Goal: Information Seeking & Learning: Compare options

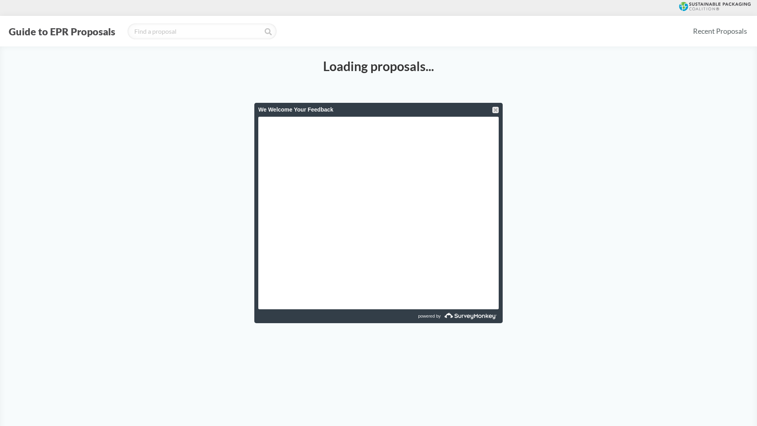
click at [499, 110] on div "We Welcome Your Feedback" at bounding box center [378, 110] width 248 height 14
click at [495, 110] on div at bounding box center [495, 110] width 6 height 6
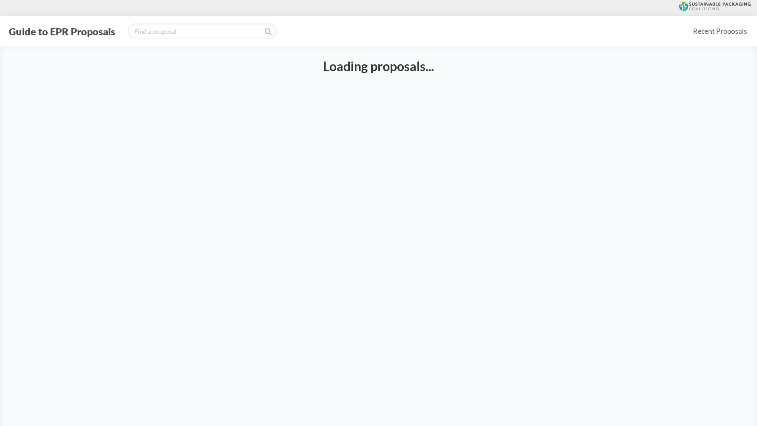
click at [569, 193] on main "Loading proposals..." at bounding box center [378, 259] width 757 height 426
click at [726, 33] on link "Recent Proposals" at bounding box center [719, 31] width 61 height 18
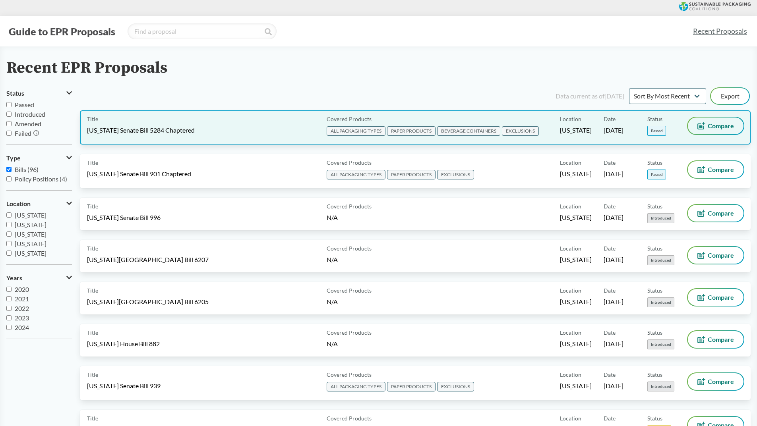
click at [713, 126] on span "Compare" at bounding box center [720, 126] width 26 height 6
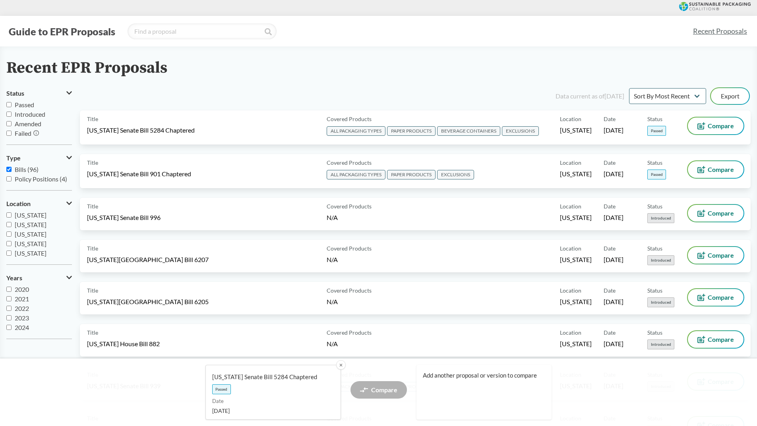
click at [8, 105] on input "Passed" at bounding box center [8, 104] width 5 height 5
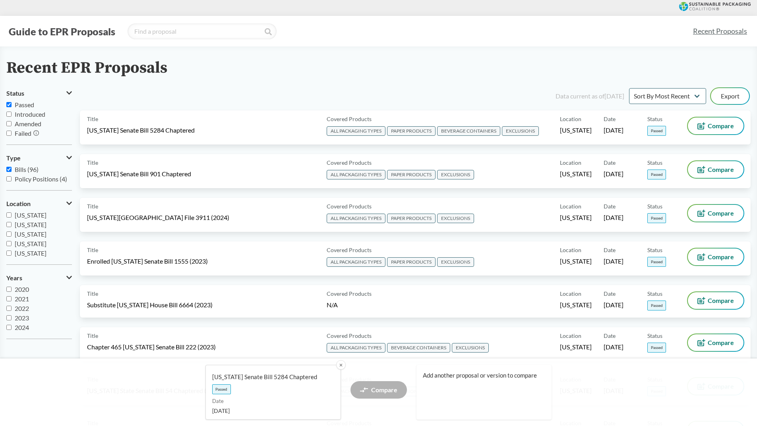
click at [10, 106] on input "Passed" at bounding box center [8, 104] width 5 height 5
checkbox input "false"
click at [8, 114] on input "Introduced" at bounding box center [8, 114] width 5 height 5
checkbox input "true"
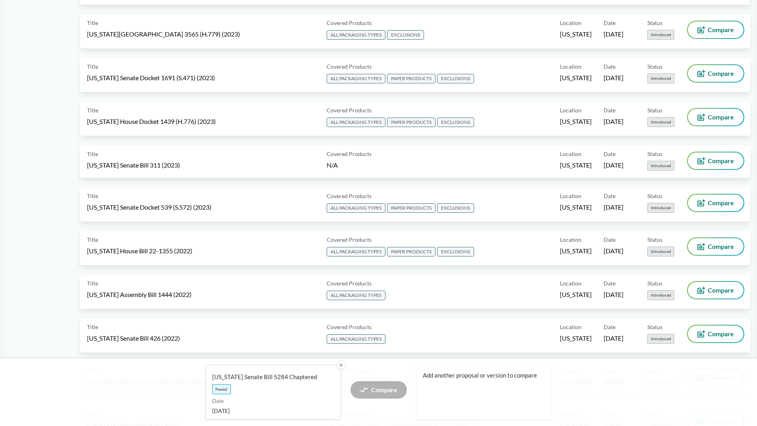
scroll to position [1285, 0]
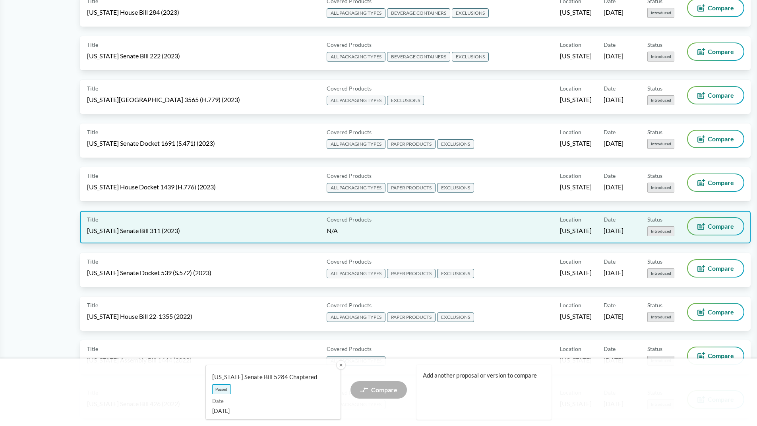
click at [715, 225] on span "Compare" at bounding box center [720, 226] width 26 height 6
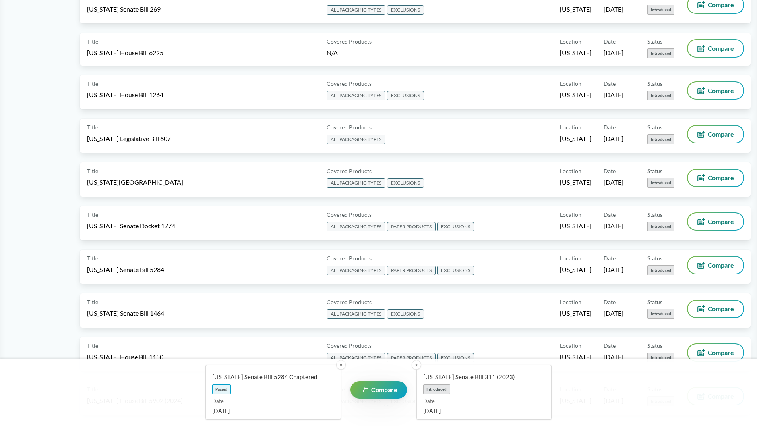
scroll to position [0, 0]
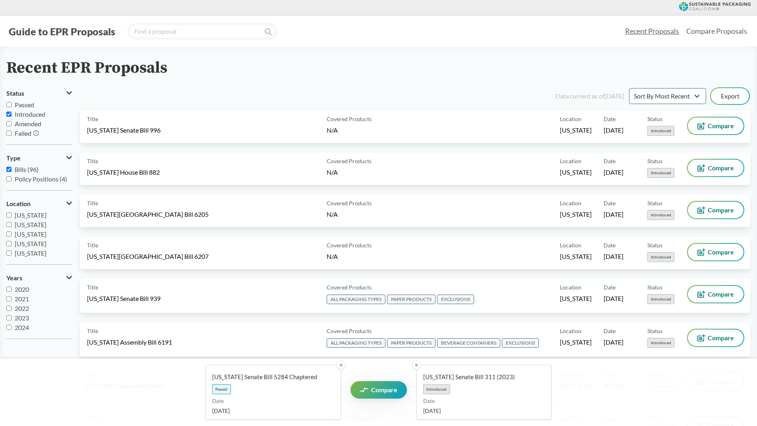
click at [9, 123] on input "Amended" at bounding box center [8, 123] width 5 height 5
checkbox input "true"
click at [8, 112] on input "Introduced" at bounding box center [8, 114] width 5 height 5
checkbox input "false"
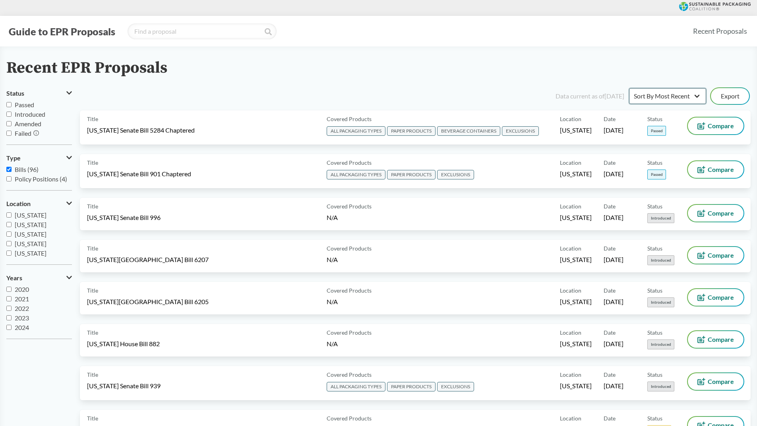
click at [699, 95] on select "Sort By Most Recent Sort By Status" at bounding box center [667, 96] width 77 height 16
click at [696, 94] on select "Sort By Most Recent Sort By Status" at bounding box center [667, 96] width 77 height 16
click at [696, 92] on select "Sort By Most Recent Sort By Status" at bounding box center [667, 96] width 77 height 16
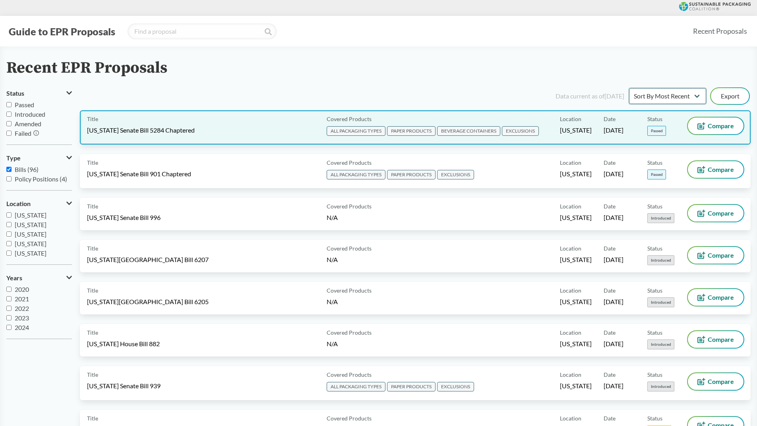
select select "Sort By Status"
click at [629, 88] on select "Sort By Most Recent Sort By Status" at bounding box center [667, 96] width 77 height 16
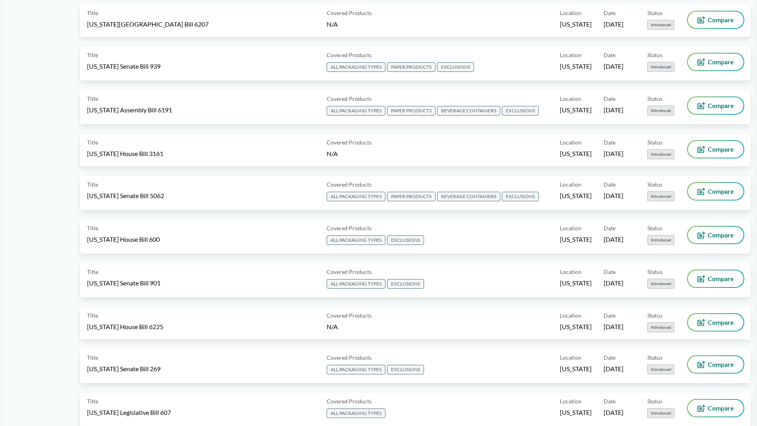
scroll to position [1529, 0]
